Goal: Information Seeking & Learning: Check status

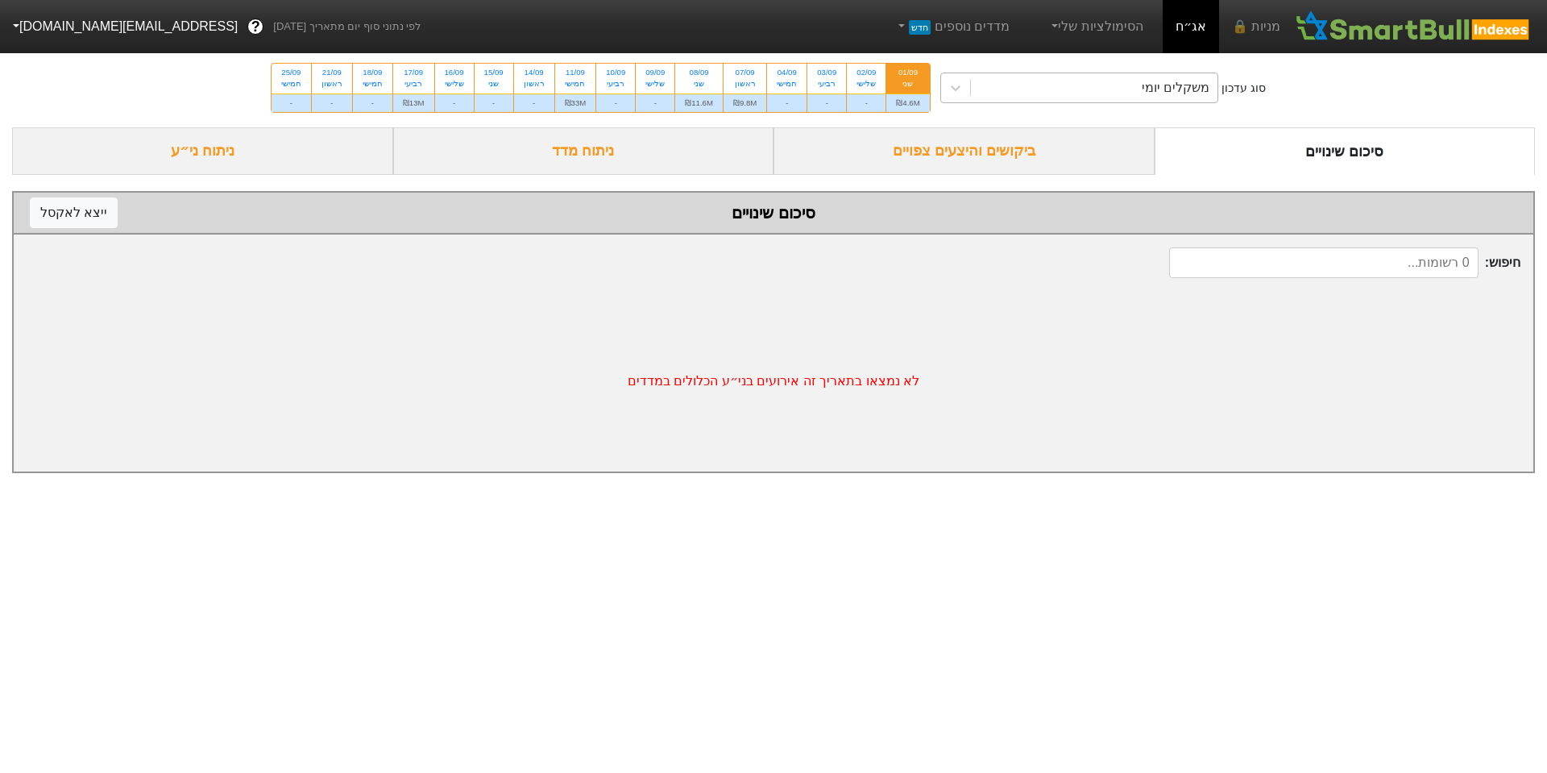
click at [1086, 85] on div "משקלים יומי" at bounding box center [1094, 87] width 247 height 29
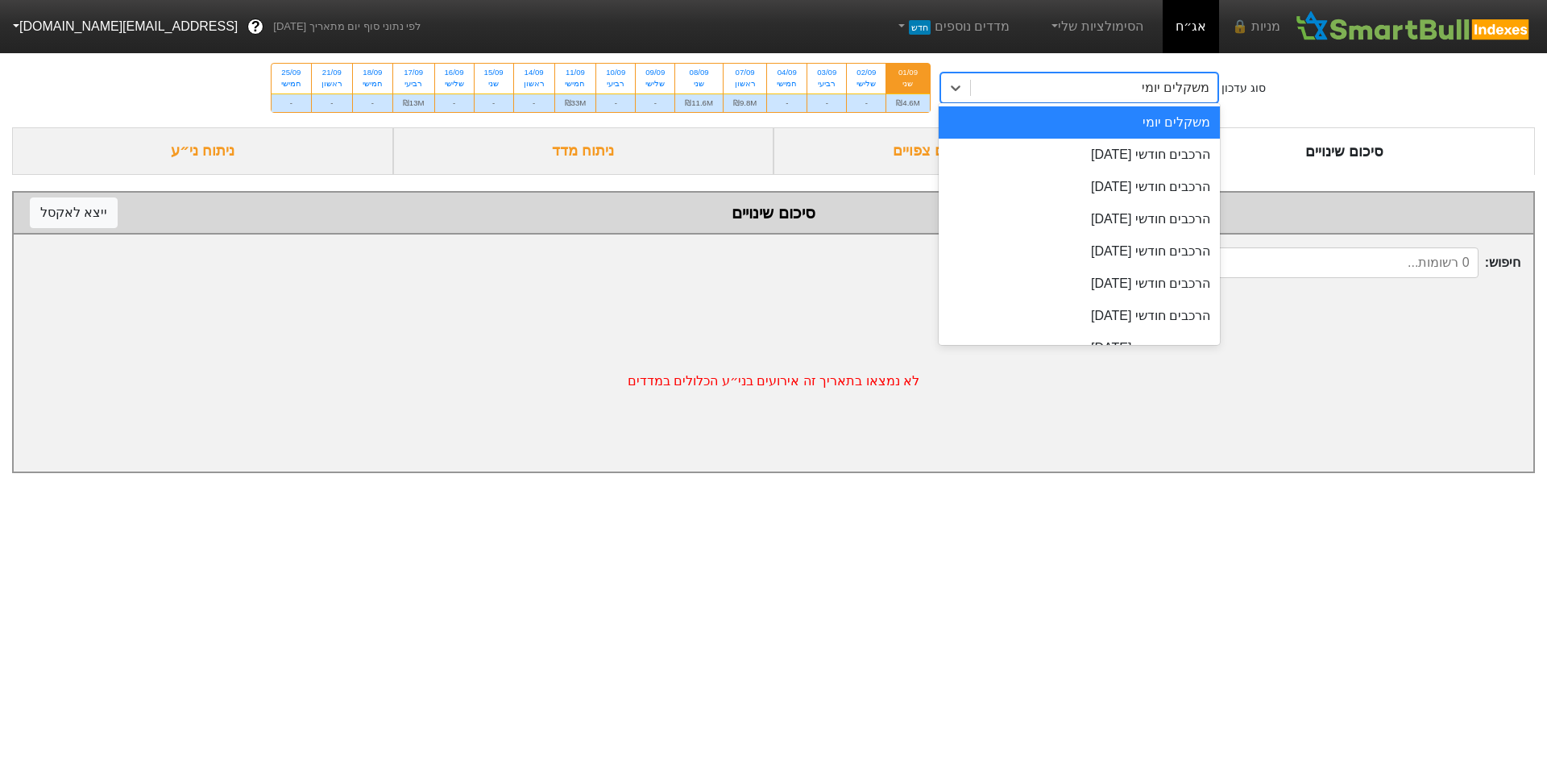
click at [1137, 122] on div "משקלים יומי" at bounding box center [1080, 122] width 282 height 32
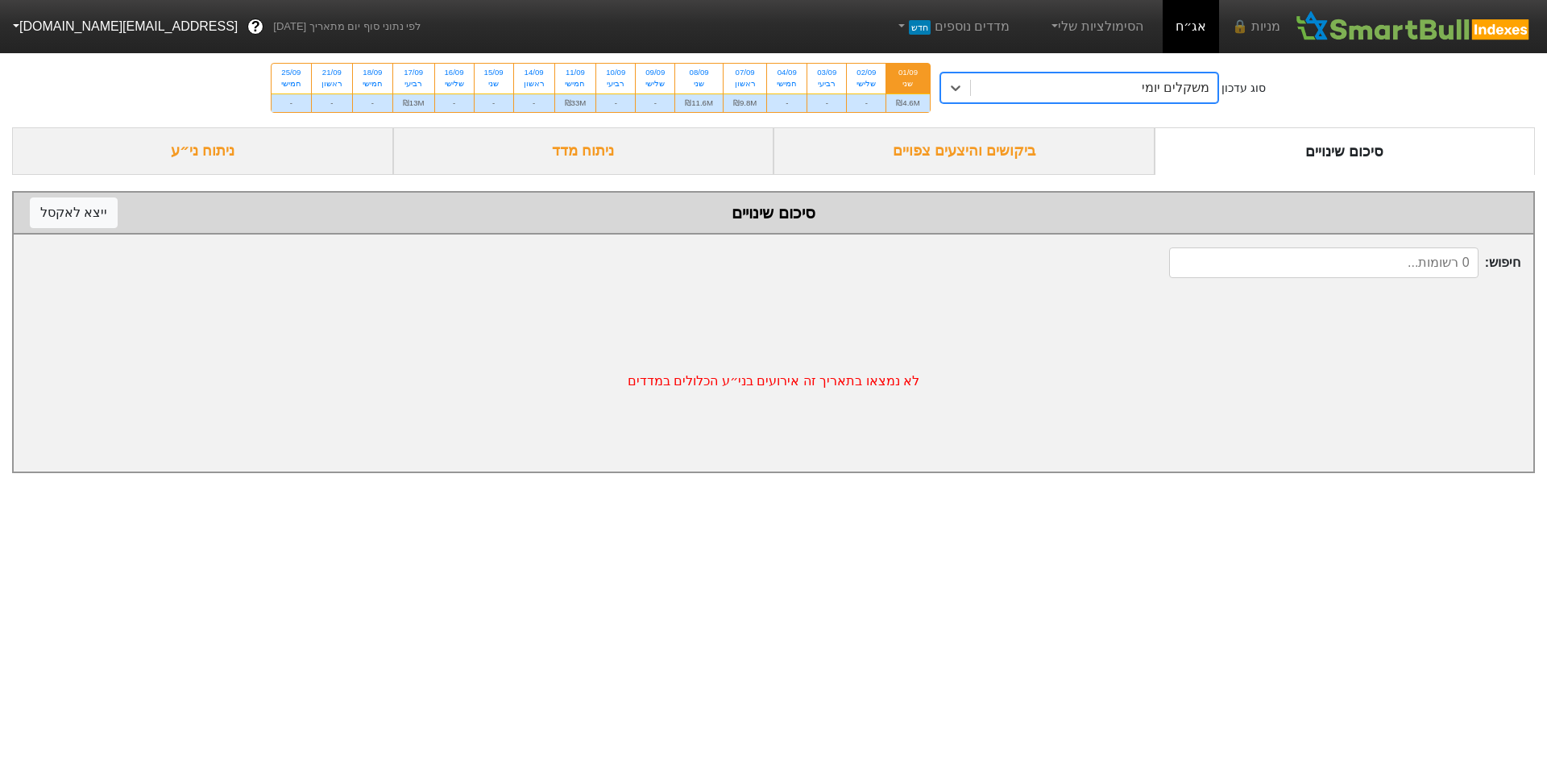
click at [1060, 92] on div "משקלים יומי" at bounding box center [1094, 87] width 247 height 29
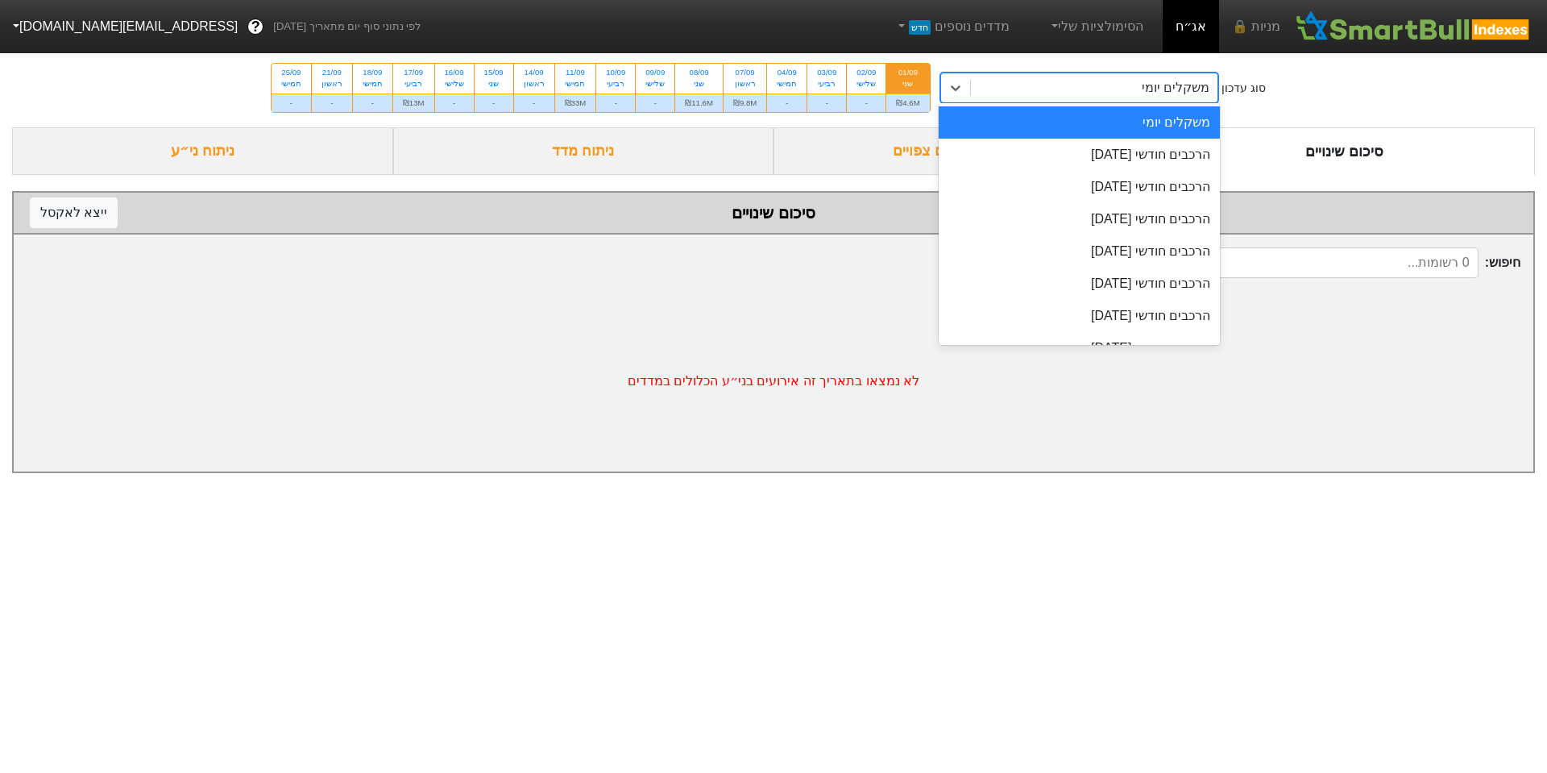
click at [863, 154] on div "ביקושים והיצעים צפויים" at bounding box center [964, 151] width 381 height 48
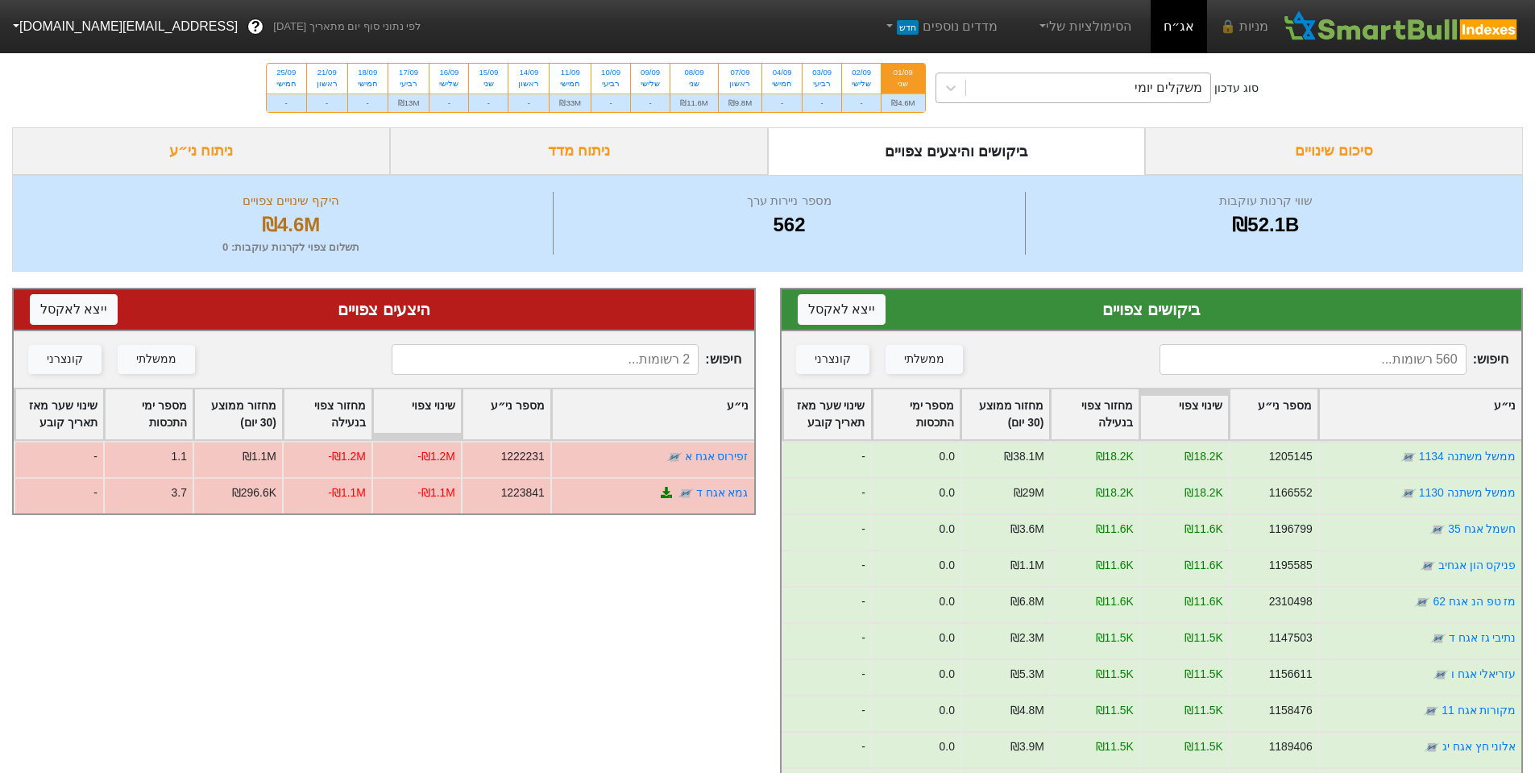
click at [1067, 99] on div "משקלים יומי" at bounding box center [1088, 87] width 245 height 29
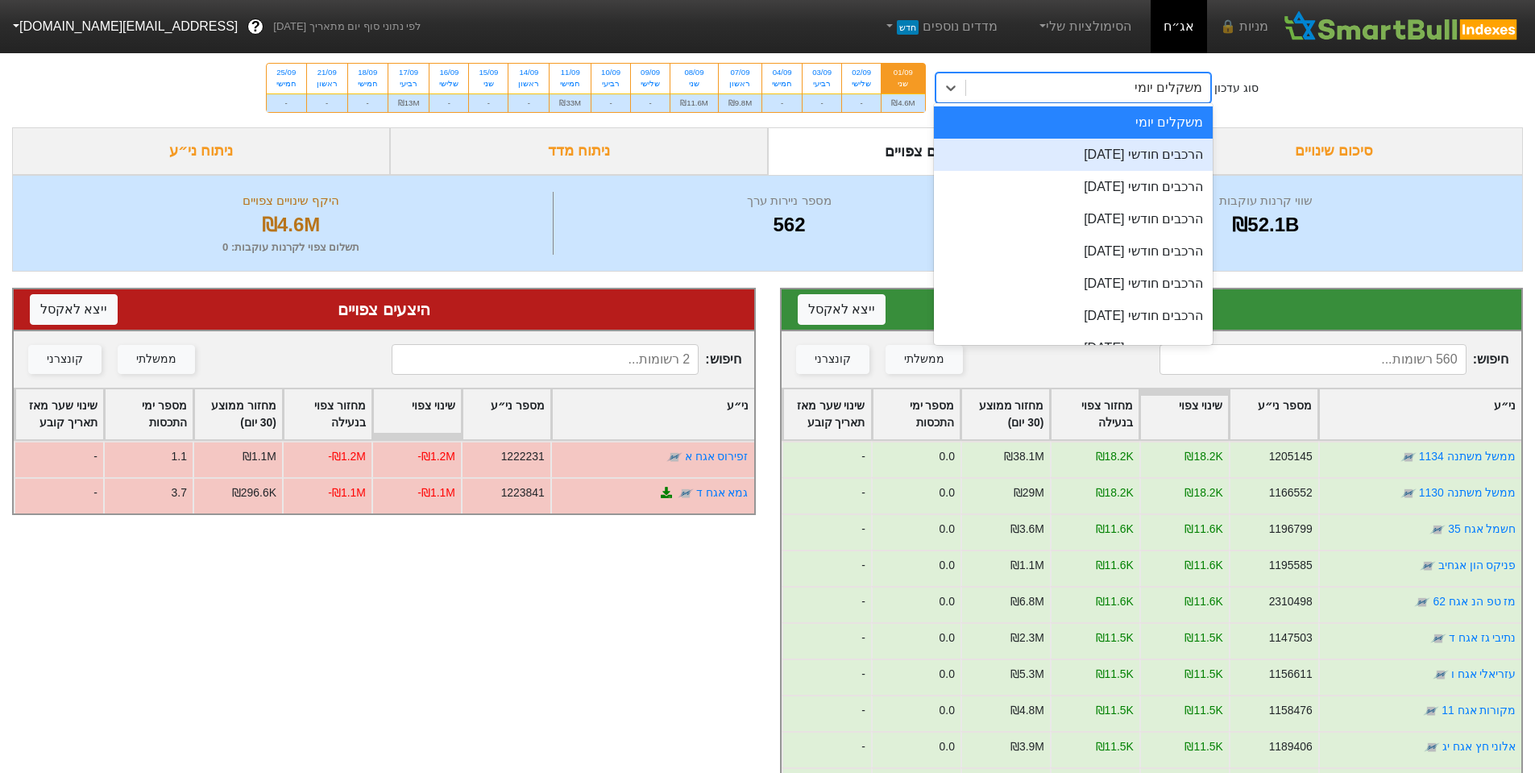
click at [1096, 143] on div "הרכבים חודשי [DATE]" at bounding box center [1074, 155] width 280 height 32
